Goal: Transaction & Acquisition: Purchase product/service

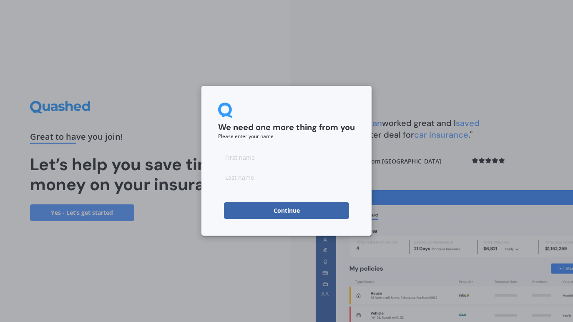
click at [246, 158] on input at bounding box center [286, 157] width 137 height 17
type input "Mark"
click at [246, 180] on input at bounding box center [286, 177] width 137 height 17
type input "Ty"
click at [287, 211] on button "Continue" at bounding box center [286, 210] width 125 height 17
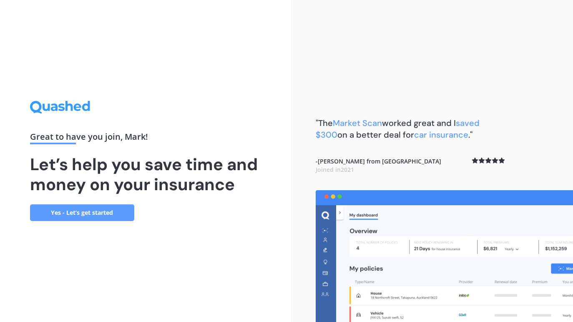
click at [83, 211] on link "Yes - Let’s get started" at bounding box center [82, 212] width 104 height 17
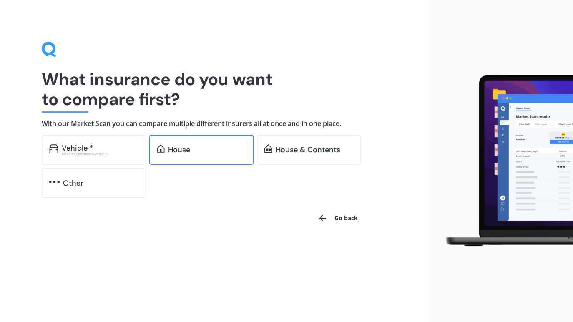
click at [180, 148] on div "House" at bounding box center [179, 149] width 22 height 8
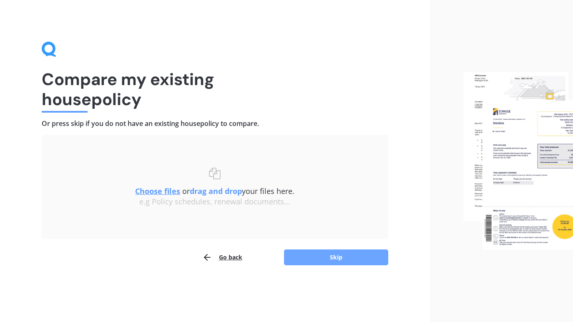
click at [334, 260] on button "Skip" at bounding box center [336, 257] width 104 height 16
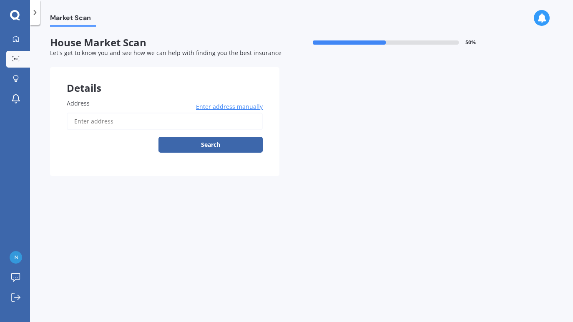
click at [105, 119] on input "Address" at bounding box center [165, 122] width 196 height 18
type input "5 Glendene Avenue, Glendene, Auckland 0602"
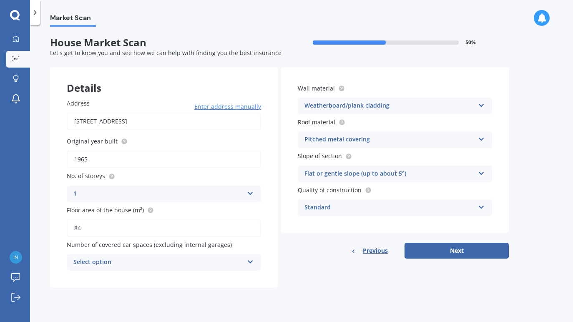
click at [250, 259] on icon at bounding box center [250, 260] width 7 height 6
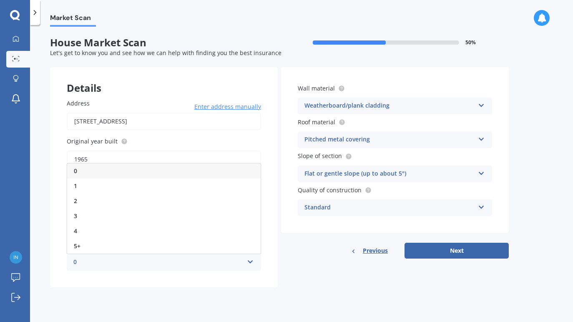
click at [174, 173] on div "0" at bounding box center [163, 170] width 193 height 15
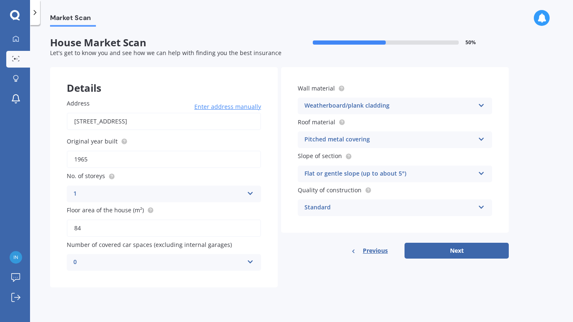
click at [248, 261] on icon at bounding box center [250, 260] width 7 height 6
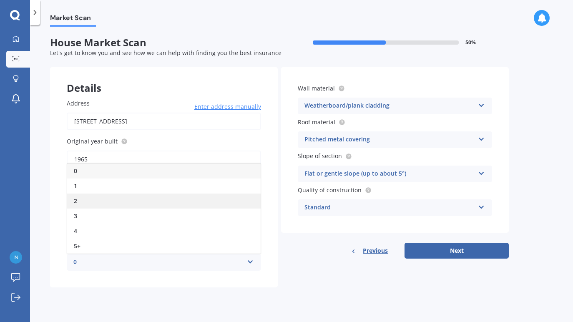
click at [79, 200] on div "2" at bounding box center [163, 200] width 193 height 15
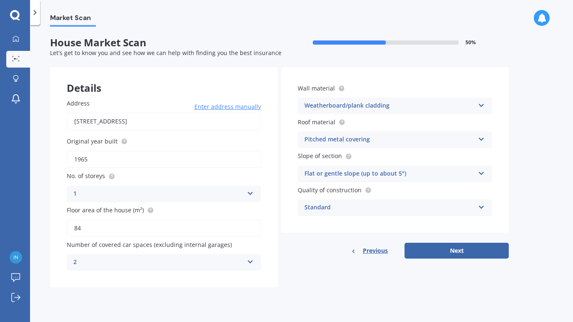
click at [303, 263] on div "Details Address 5 Glendene Avenue, Glendene, Auckland 0602 Enter address manual…" at bounding box center [279, 177] width 459 height 220
click at [372, 104] on div "Weatherboard/plank cladding" at bounding box center [389, 106] width 170 height 10
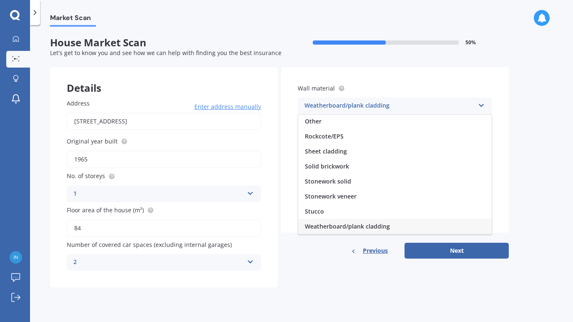
click at [372, 104] on div "Weatherboard/plank cladding" at bounding box center [389, 106] width 170 height 10
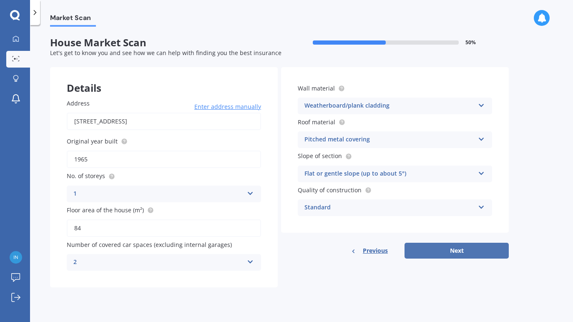
click at [458, 251] on button "Next" at bounding box center [456, 251] width 104 height 16
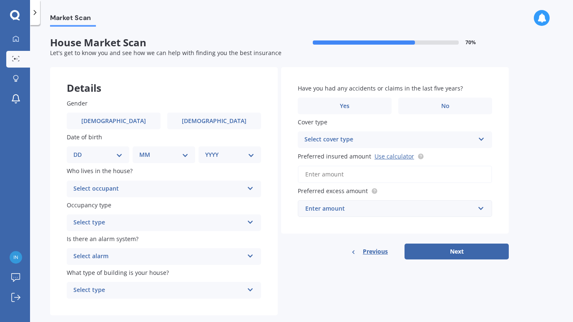
scroll to position [16, 0]
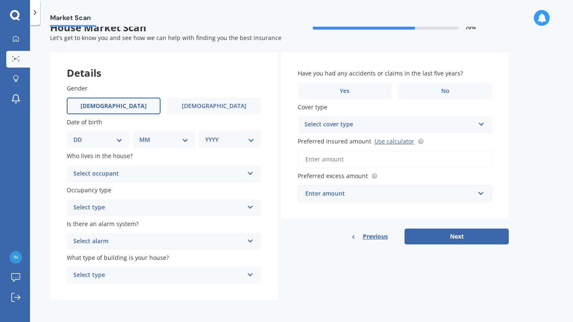
click at [117, 104] on span "Male" at bounding box center [113, 106] width 66 height 7
click at [0, 0] on input "Male" at bounding box center [0, 0] width 0 height 0
click at [119, 137] on select "DD 01 02 03 04 05 06 07 08 09 10 11 12 13 14 15 16 17 18 19 20 21 22 23 24 25 2…" at bounding box center [97, 139] width 49 height 9
select select "01"
click at [80, 135] on select "DD 01 02 03 04 05 06 07 08 09 10 11 12 13 14 15 16 17 18 19 20 21 22 23 24 25 2…" at bounding box center [97, 139] width 49 height 9
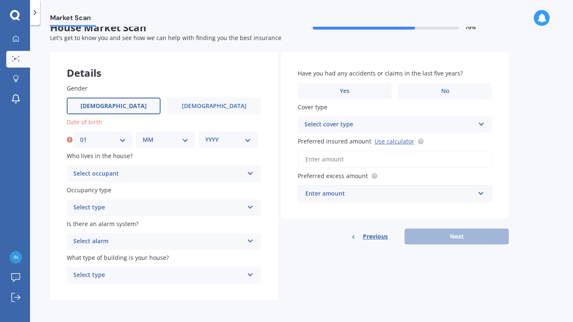
click at [185, 137] on select "MM 01 02 03 04 05 06 07 08 09 10 11 12" at bounding box center [166, 139] width 46 height 9
select select "01"
click at [143, 135] on select "MM 01 02 03 04 05 06 07 08 09 10 11 12" at bounding box center [166, 139] width 46 height 9
click at [246, 138] on select "YYYY 2009 2008 2007 2006 2005 2004 2003 2002 2001 2000 1999 1998 1997 1996 1995…" at bounding box center [228, 139] width 46 height 9
select select "1970"
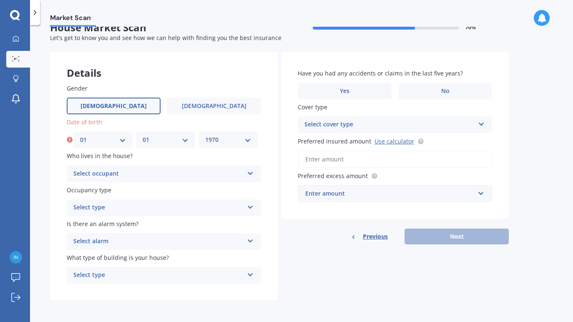
click at [205, 135] on select "YYYY 2009 2008 2007 2006 2005 2004 2003 2002 2001 2000 1999 1998 1997 1996 1995…" at bounding box center [228, 139] width 46 height 9
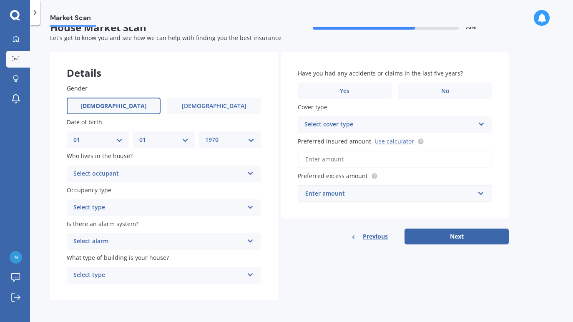
click at [225, 172] on div "Select occupant" at bounding box center [158, 174] width 170 height 10
click at [213, 188] on div "Owner" at bounding box center [163, 190] width 193 height 15
click at [218, 205] on div "Select type" at bounding box center [158, 208] width 170 height 10
click at [208, 224] on div "Permanent" at bounding box center [163, 223] width 193 height 15
click at [227, 237] on div "Select alarm" at bounding box center [158, 241] width 170 height 10
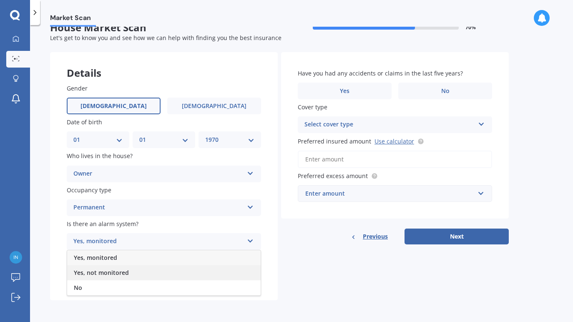
click at [212, 269] on div "Yes, not monitored" at bounding box center [163, 272] width 193 height 15
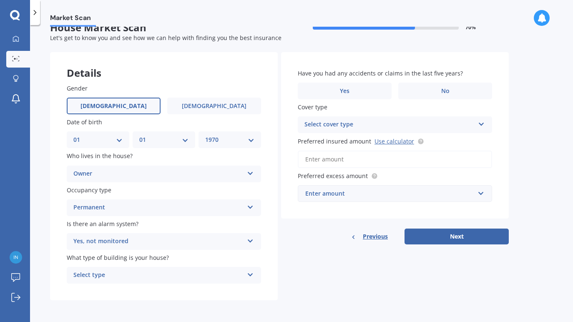
click at [224, 277] on div "Select type" at bounding box center [158, 275] width 170 height 10
click at [203, 226] on div "Freestanding" at bounding box center [163, 228] width 193 height 15
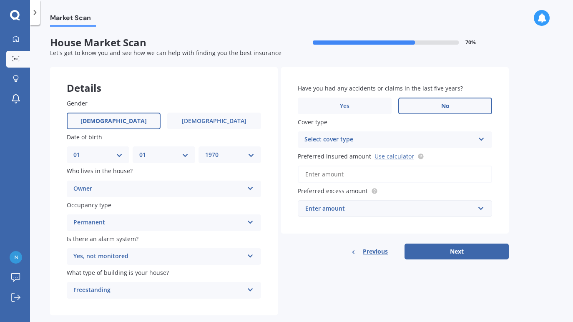
click at [442, 107] on span "No" at bounding box center [445, 106] width 8 height 7
click at [0, 0] on input "No" at bounding box center [0, 0] width 0 height 0
click at [478, 137] on icon at bounding box center [481, 138] width 7 height 6
click at [526, 134] on div "Market Scan House Market Scan 70 % Let's get to know you and see how we can hel…" at bounding box center [301, 175] width 543 height 297
click at [393, 155] on link "Use calculator" at bounding box center [394, 156] width 40 height 8
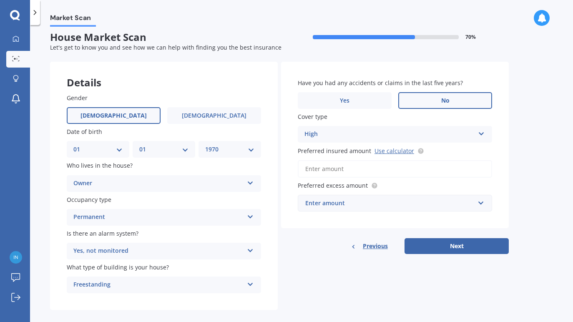
scroll to position [8, 0]
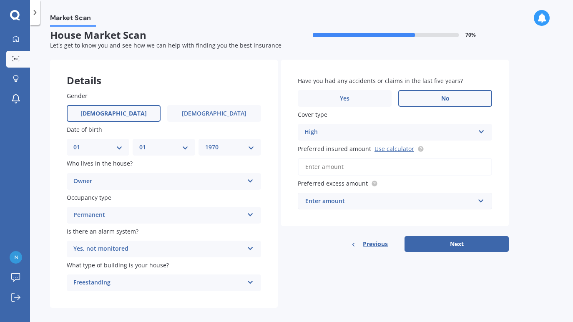
click at [350, 168] on input "Preferred insured amount Use calculator" at bounding box center [395, 167] width 194 height 18
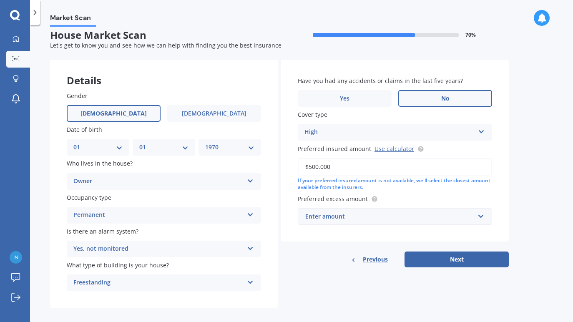
scroll to position [16, 0]
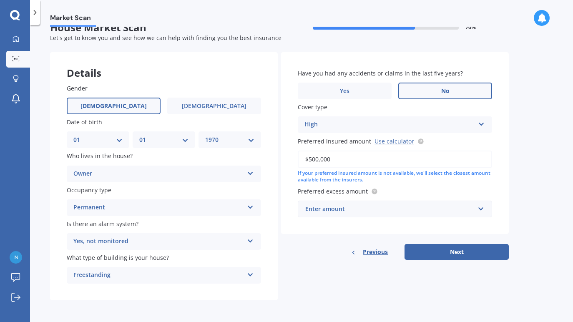
type input "$500,000"
click at [481, 208] on input "text" at bounding box center [391, 209] width 187 height 16
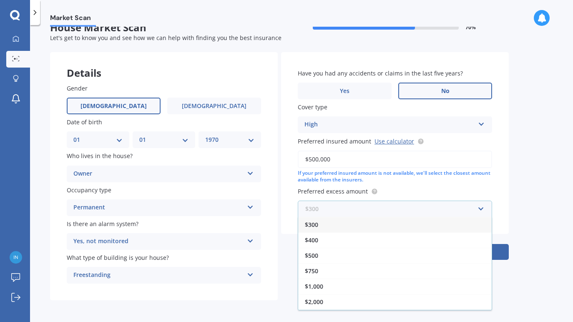
scroll to position [15, 0]
click at [335, 300] on div "$2,500" at bounding box center [394, 302] width 193 height 15
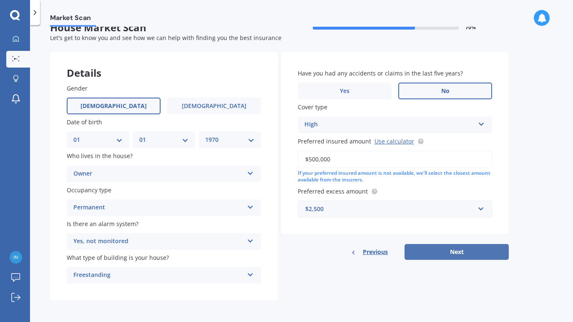
click at [451, 250] on button "Next" at bounding box center [456, 252] width 104 height 16
select select "01"
select select "1970"
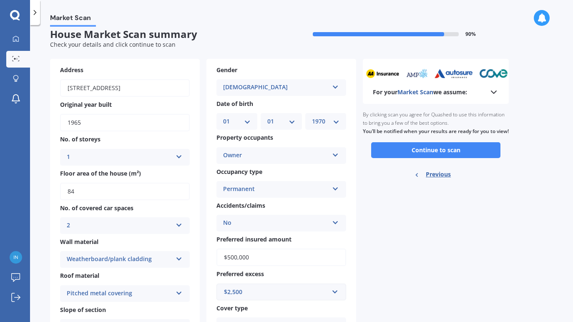
scroll to position [0, 0]
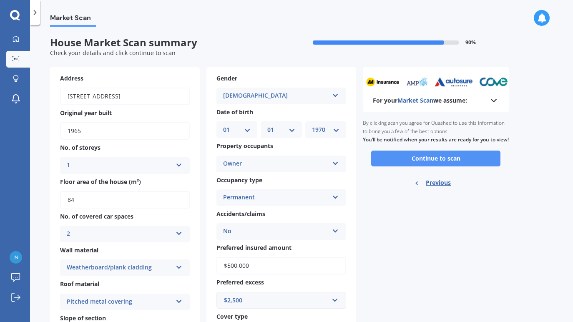
click at [440, 166] on button "Continue to scan" at bounding box center [435, 158] width 129 height 16
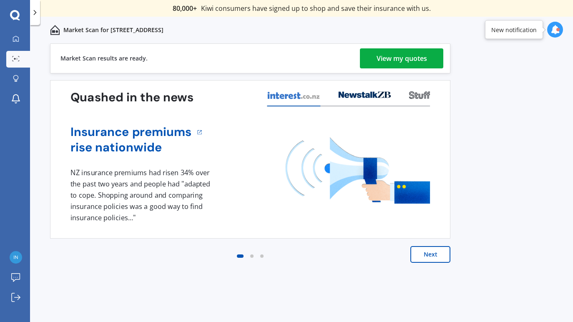
click at [403, 55] on div "View my quotes" at bounding box center [401, 58] width 50 height 20
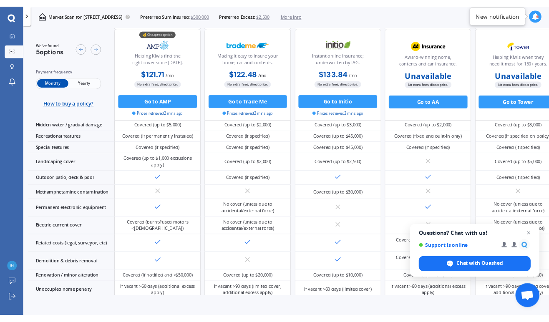
scroll to position [208, 0]
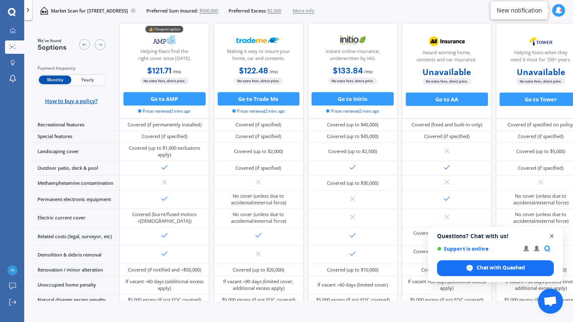
click at [551, 234] on span "Close chat" at bounding box center [551, 236] width 10 height 10
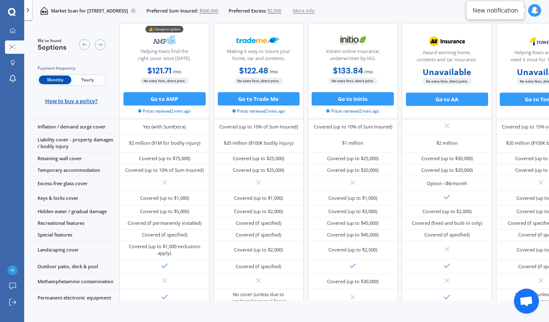
scroll to position [0, 0]
